Goal: Task Accomplishment & Management: Use online tool/utility

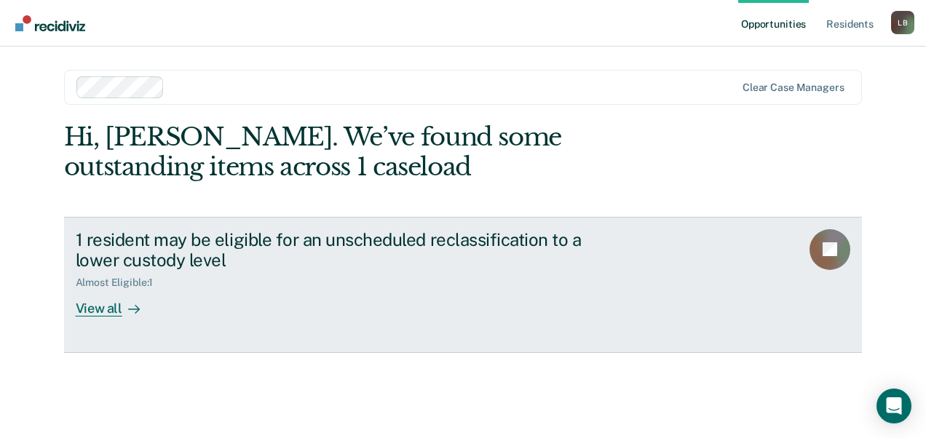
click at [112, 307] on div "View all" at bounding box center [117, 303] width 82 height 28
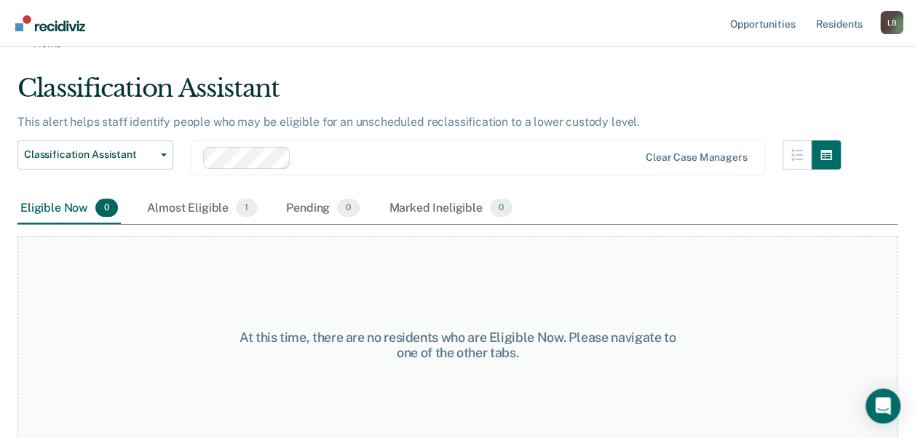
scroll to position [42, 0]
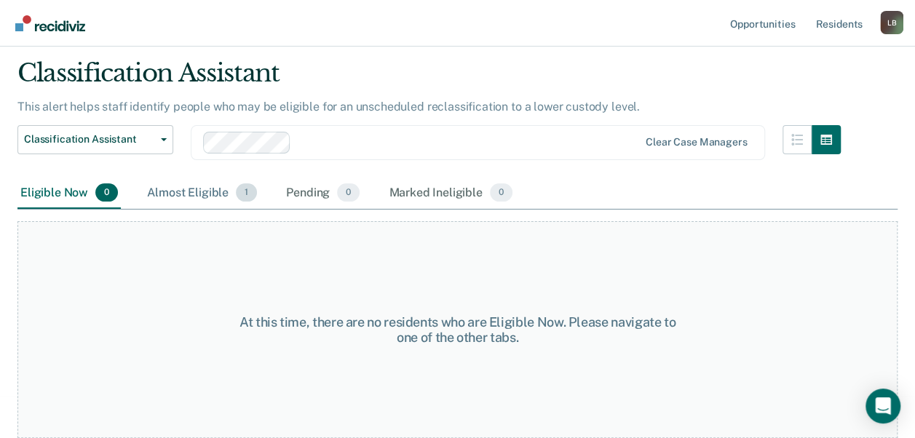
click at [186, 194] on div "Almost Eligible 1" at bounding box center [202, 194] width 116 height 32
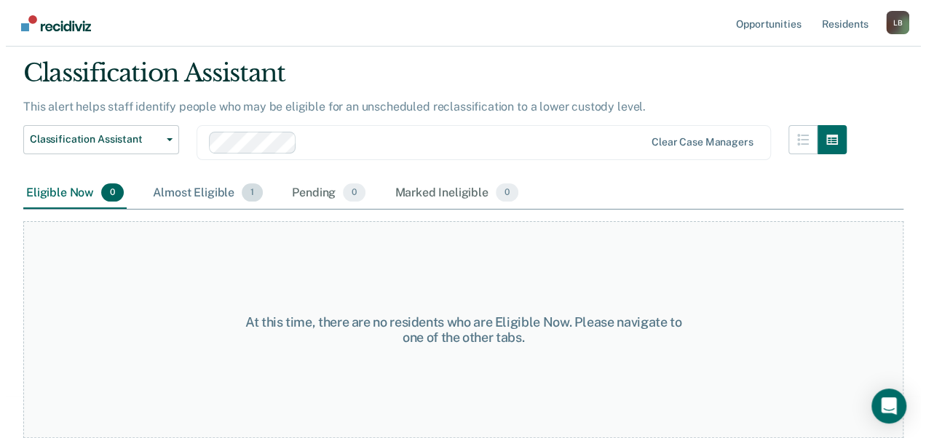
scroll to position [0, 0]
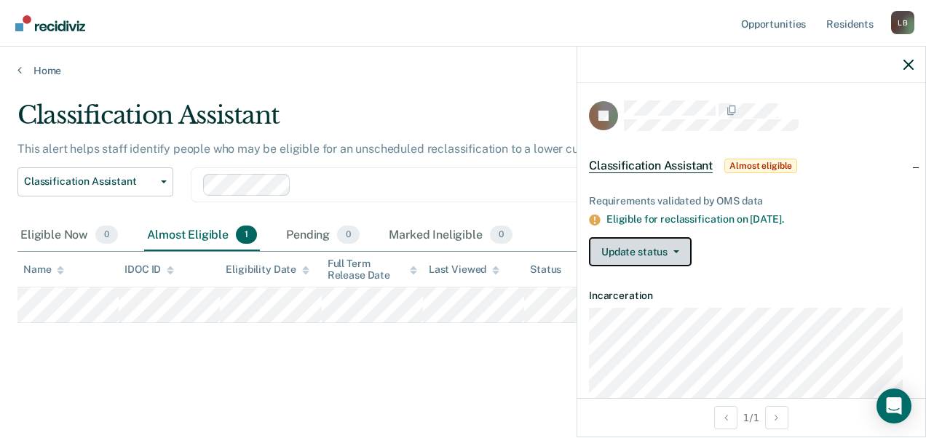
click at [655, 251] on button "Update status" at bounding box center [640, 251] width 103 height 29
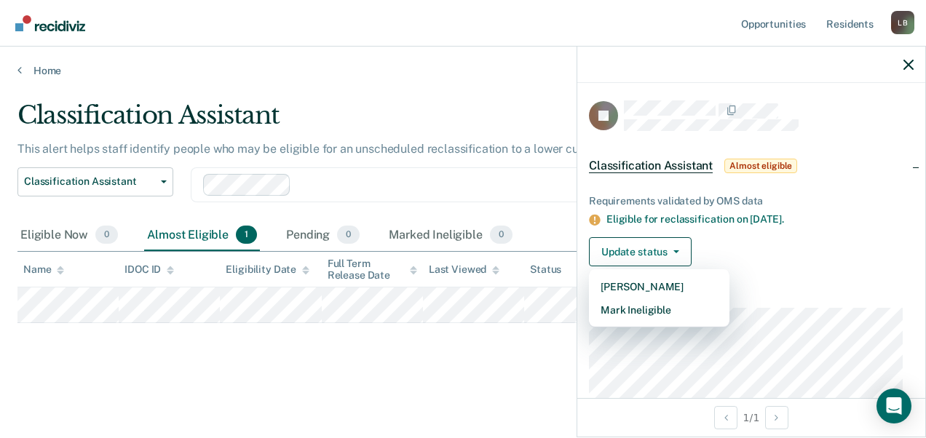
click at [531, 363] on div "Classification Assistant This alert helps staff identify people who may be elig…" at bounding box center [462, 238] width 891 height 275
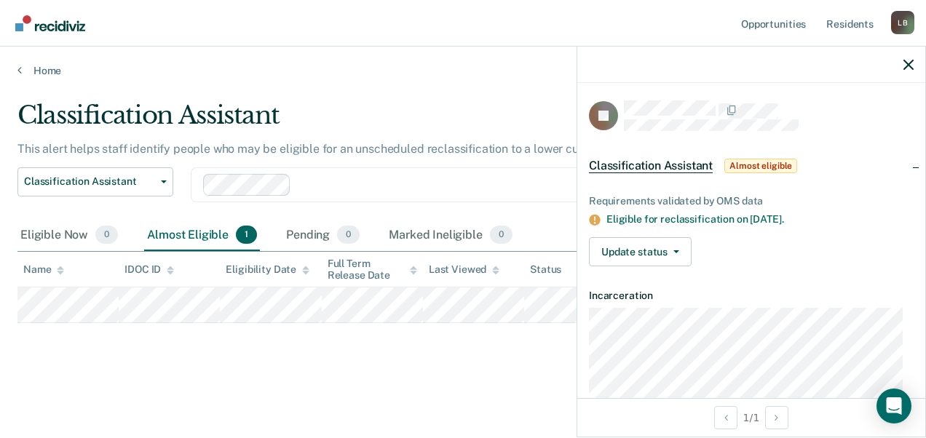
click at [531, 363] on div "Classification Assistant This alert helps staff identify people who may be elig…" at bounding box center [462, 238] width 891 height 275
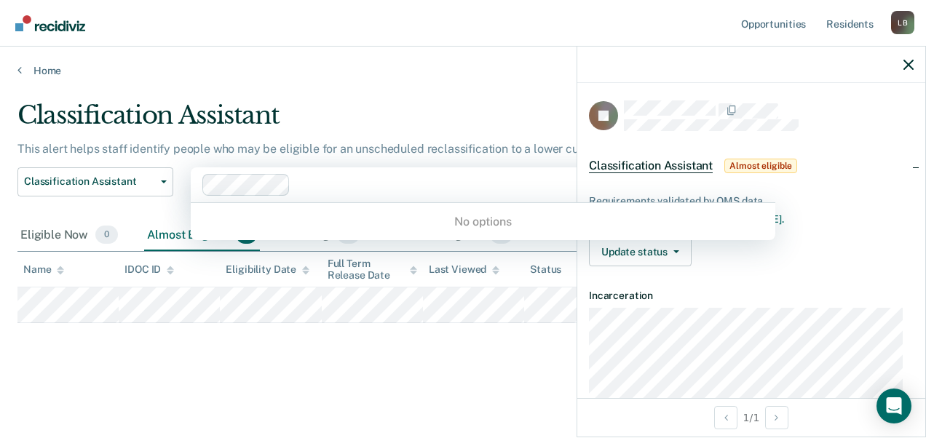
click at [535, 186] on div at bounding box center [472, 184] width 352 height 17
click at [484, 380] on main "Classification Assistant This alert helps staff identify people who may be elig…" at bounding box center [463, 255] width 926 height 357
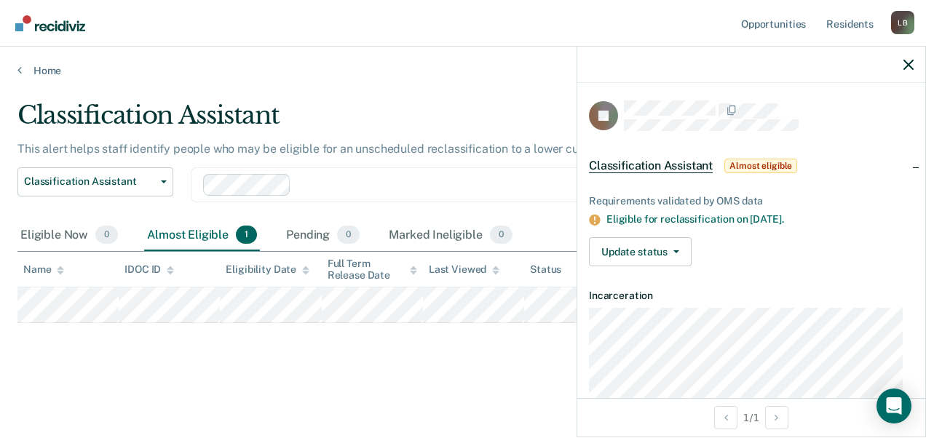
click at [905, 70] on div at bounding box center [752, 65] width 348 height 36
click at [912, 64] on icon "button" at bounding box center [909, 65] width 10 height 10
